Goal: Task Accomplishment & Management: Use online tool/utility

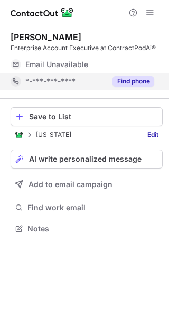
scroll to position [221, 169]
